Goal: Information Seeking & Learning: Learn about a topic

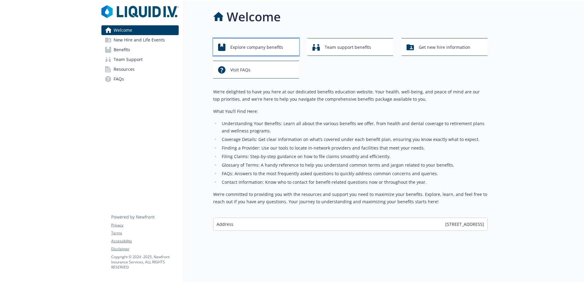
click at [276, 51] on span "Explore company benefits" at bounding box center [256, 48] width 53 height 12
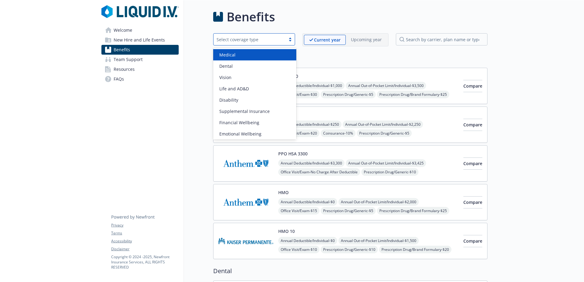
click at [264, 40] on div "Select coverage type" at bounding box center [250, 39] width 66 height 6
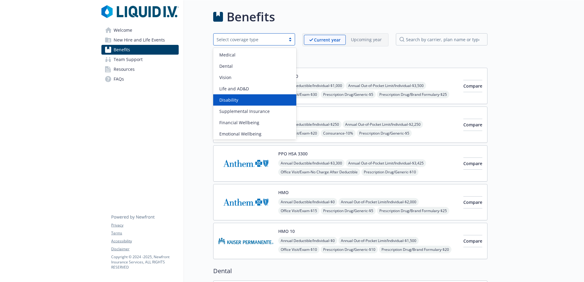
scroll to position [24, 0]
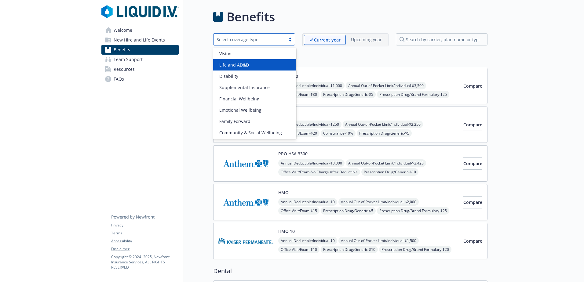
click at [253, 69] on div "Life and AD&D" at bounding box center [254, 64] width 83 height 11
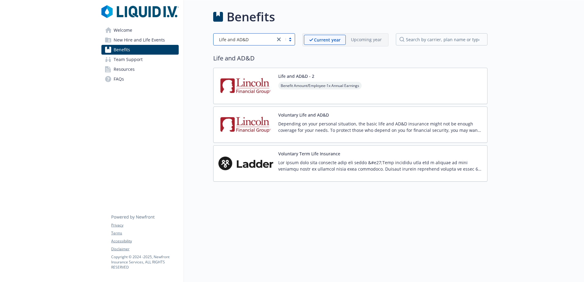
click at [367, 75] on div "Life and AD&D - 2 Benefit Amount/Employee - 1x Annual Earnings" at bounding box center [350, 86] width 274 height 36
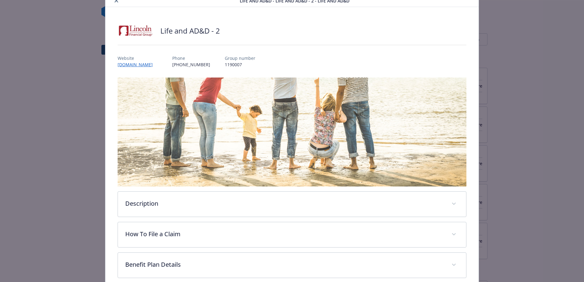
scroll to position [116, 0]
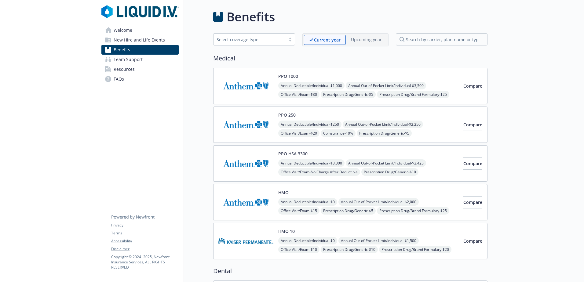
click at [136, 63] on span "Team Support" at bounding box center [128, 60] width 29 height 10
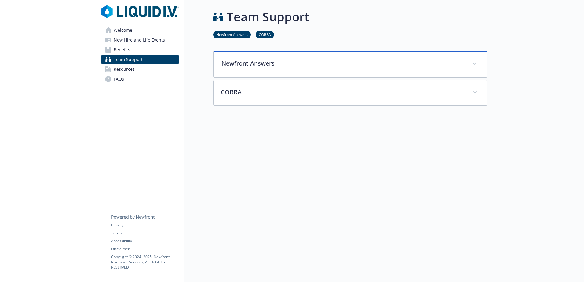
click at [265, 58] on div "Newfront Answers" at bounding box center [351, 64] width 274 height 26
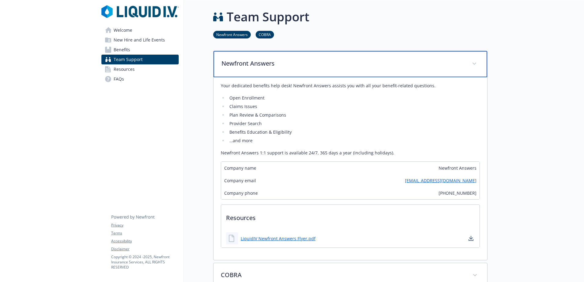
scroll to position [92, 0]
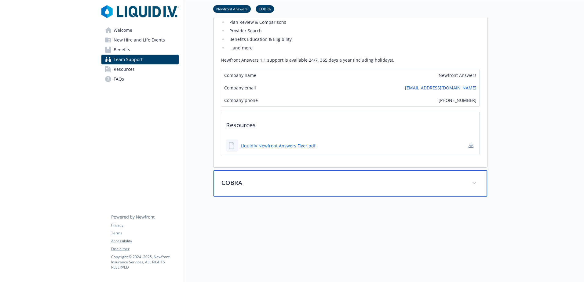
click at [275, 187] on p "COBRA" at bounding box center [343, 182] width 243 height 9
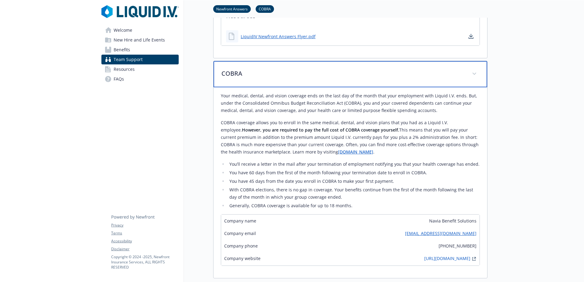
scroll to position [306, 0]
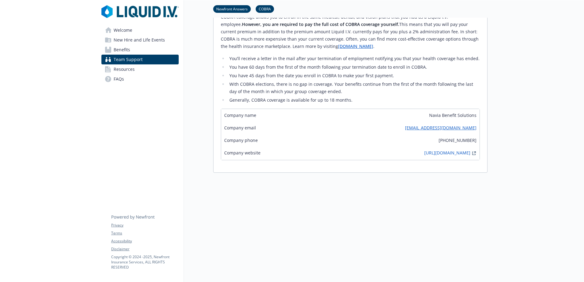
click at [125, 68] on span "Resources" at bounding box center [124, 69] width 21 height 10
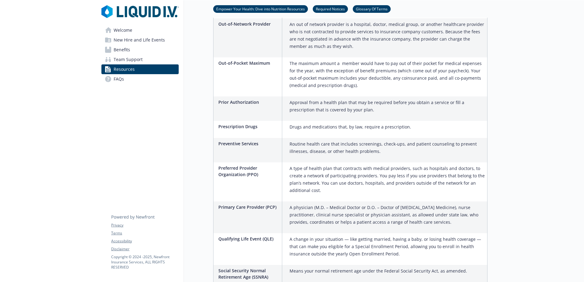
scroll to position [963, 0]
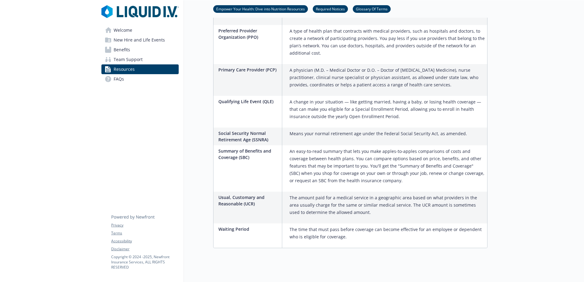
click at [135, 79] on link "FAQs" at bounding box center [139, 79] width 77 height 10
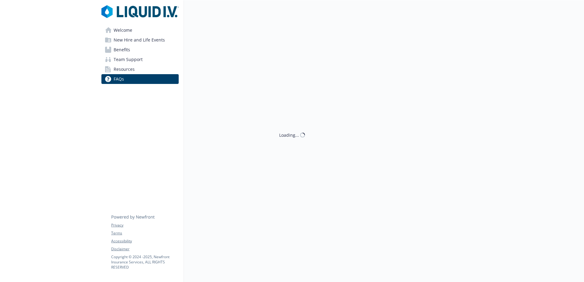
scroll to position [963, 0]
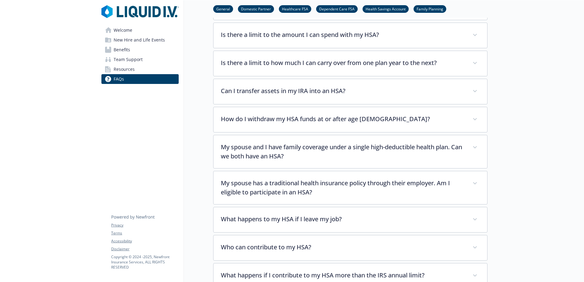
click at [140, 39] on span "New Hire and Life Events" at bounding box center [139, 40] width 51 height 10
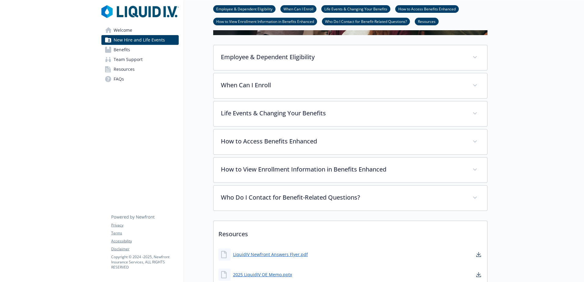
scroll to position [251, 0]
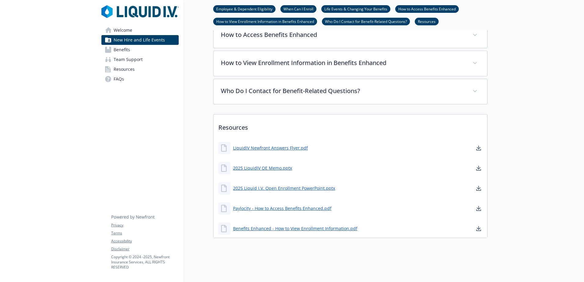
click at [144, 48] on link "Benefits" at bounding box center [139, 50] width 77 height 10
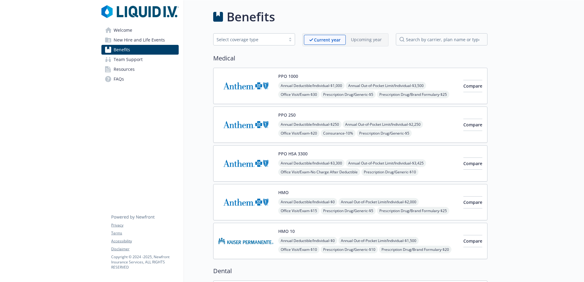
click at [120, 35] on span "Welcome" at bounding box center [123, 30] width 19 height 10
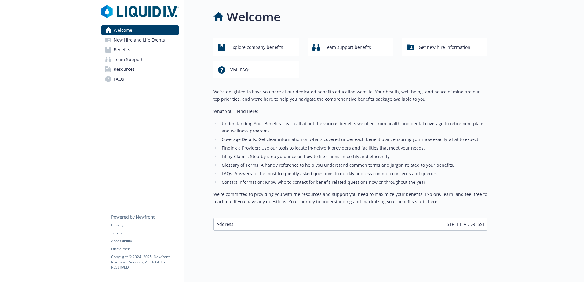
click at [121, 39] on span "New Hire and Life Events" at bounding box center [139, 40] width 51 height 10
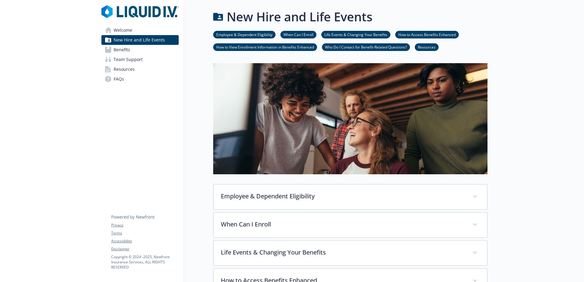
scroll to position [31, 0]
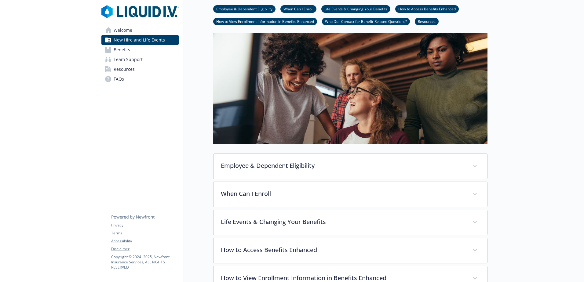
click at [309, 179] on div "Employee & Dependent Eligibility Employee Eligibility [DEMOGRAPHIC_DATA] employ…" at bounding box center [350, 167] width 274 height 26
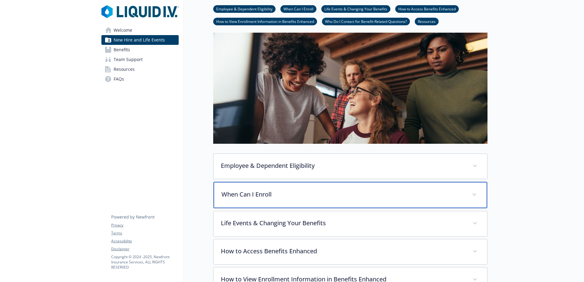
click at [309, 189] on div "When Can I Enroll" at bounding box center [351, 195] width 274 height 26
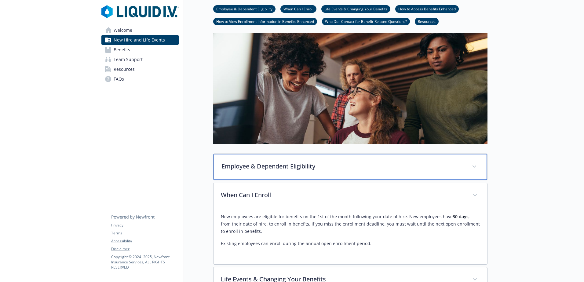
click at [351, 173] on div "Employee & Dependent Eligibility" at bounding box center [351, 167] width 274 height 26
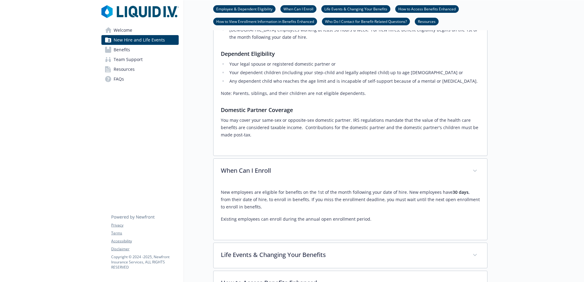
scroll to position [275, 0]
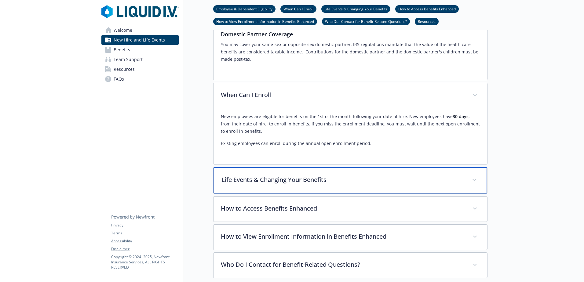
click at [355, 184] on p "Life Events & Changing Your Benefits" at bounding box center [343, 179] width 243 height 9
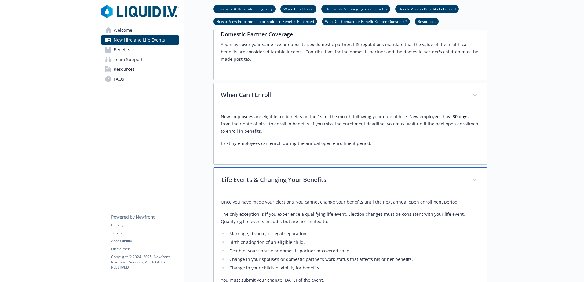
scroll to position [397, 0]
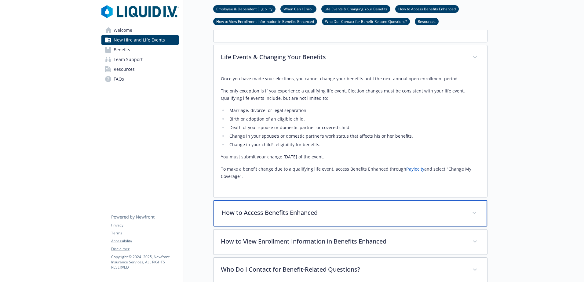
click at [351, 211] on p "How to Access Benefits Enhanced" at bounding box center [343, 212] width 243 height 9
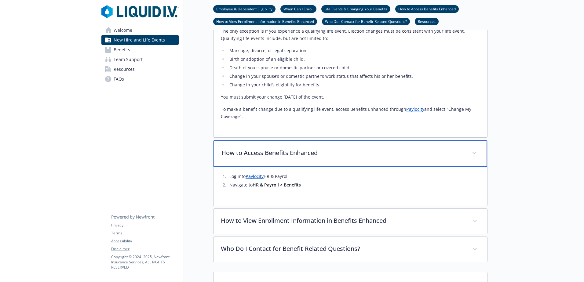
scroll to position [458, 0]
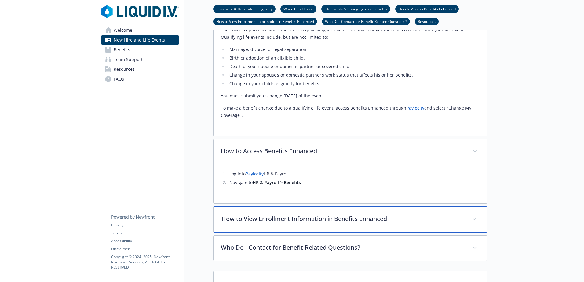
click at [326, 220] on p "How to View Enrollment Information in Benefits Enhanced" at bounding box center [343, 219] width 243 height 9
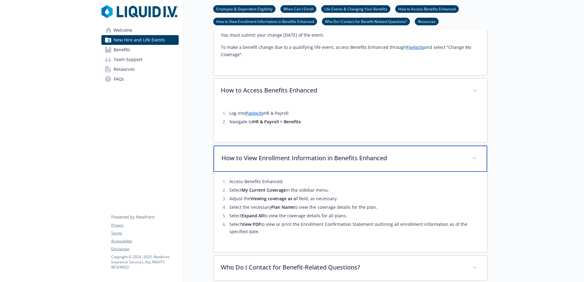
scroll to position [520, 0]
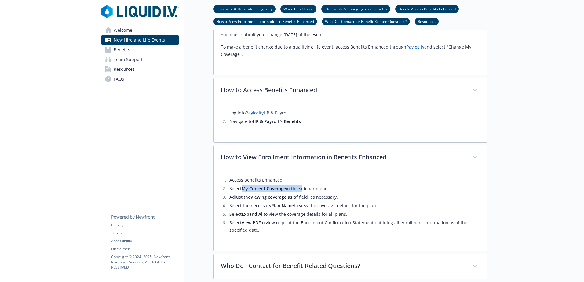
drag, startPoint x: 244, startPoint y: 188, endPoint x: 302, endPoint y: 192, distance: 57.9
click at [302, 192] on li "Select My Current Coverage in the sidebar menu." at bounding box center [354, 188] width 252 height 7
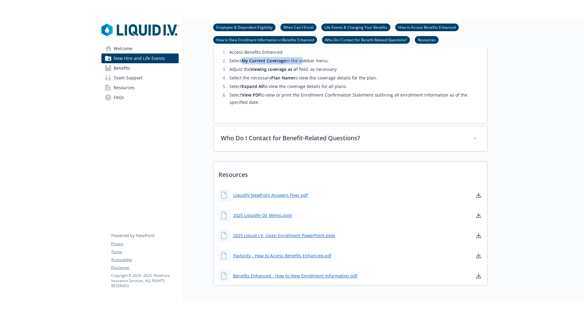
scroll to position [699, 0]
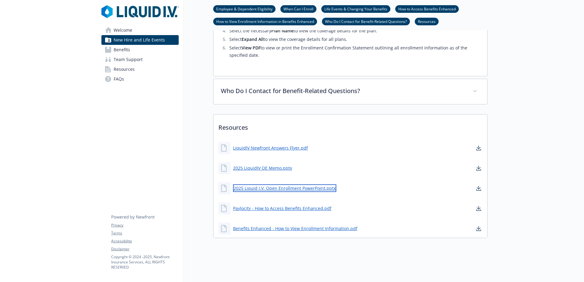
click at [280, 185] on link "2025 Liquid I.V. Open Enrollment PowerPoint.pptx" at bounding box center [284, 189] width 103 height 8
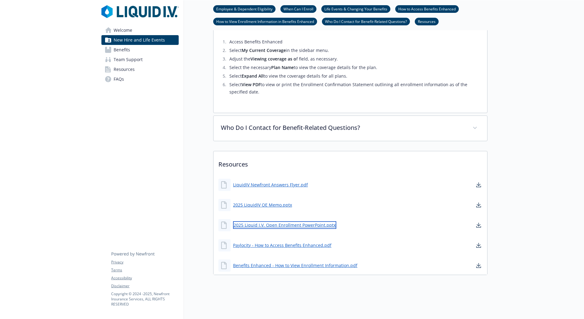
scroll to position [663, 0]
